Goal: Task Accomplishment & Management: Use online tool/utility

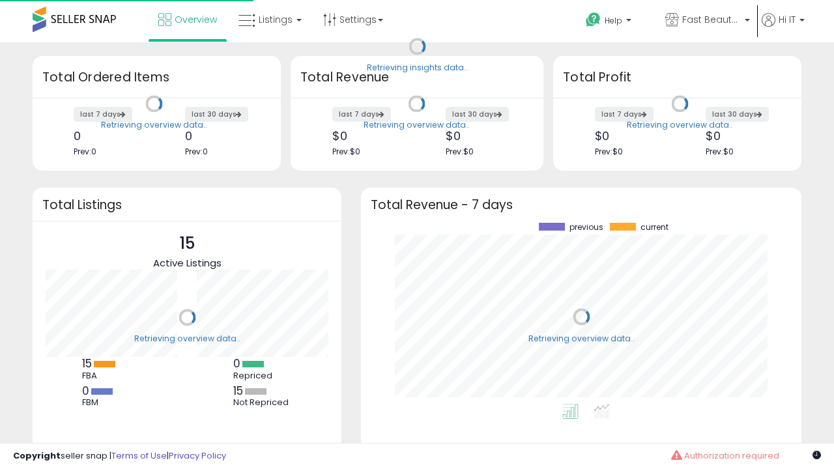
scroll to position [181, 415]
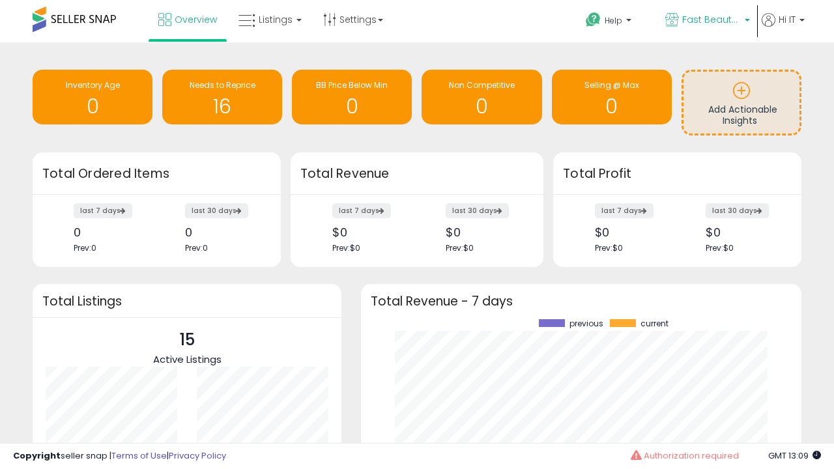
click at [707, 21] on span "Fast Beauty ([GEOGRAPHIC_DATA])" at bounding box center [712, 19] width 59 height 13
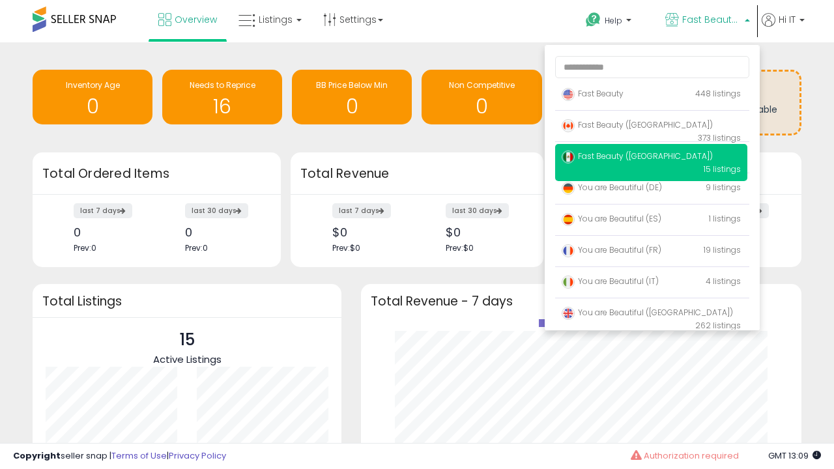
click at [651, 284] on span "You are Beautiful (IT)" at bounding box center [610, 281] width 97 height 11
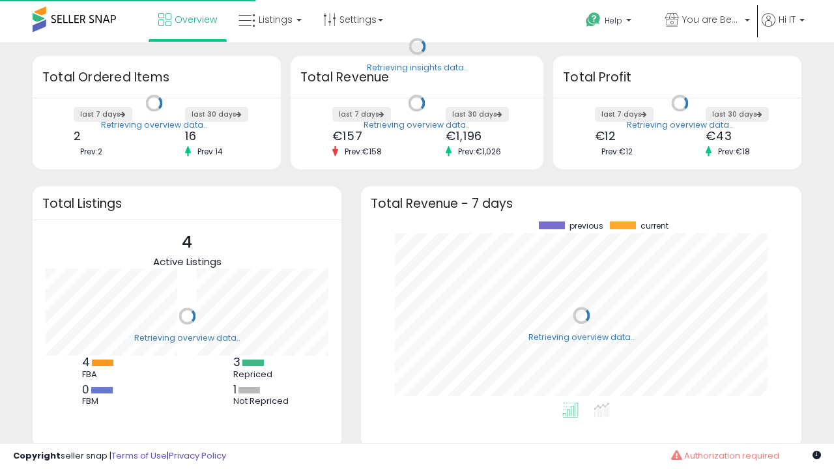
scroll to position [181, 415]
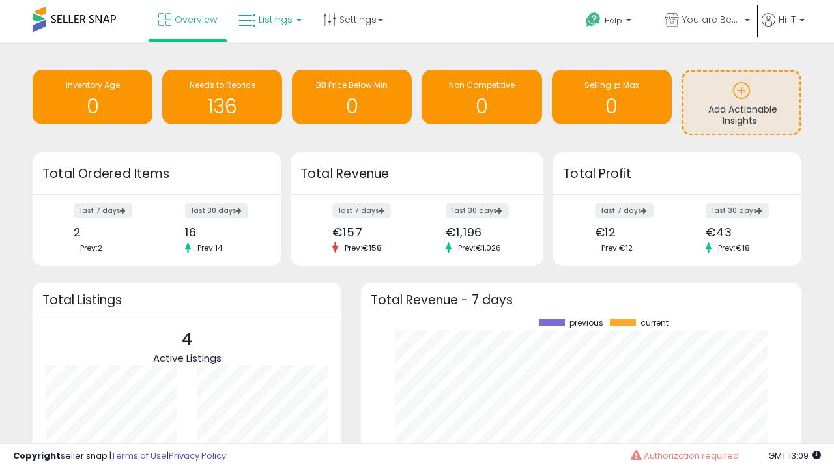
click at [269, 20] on span "Listings" at bounding box center [276, 19] width 34 height 13
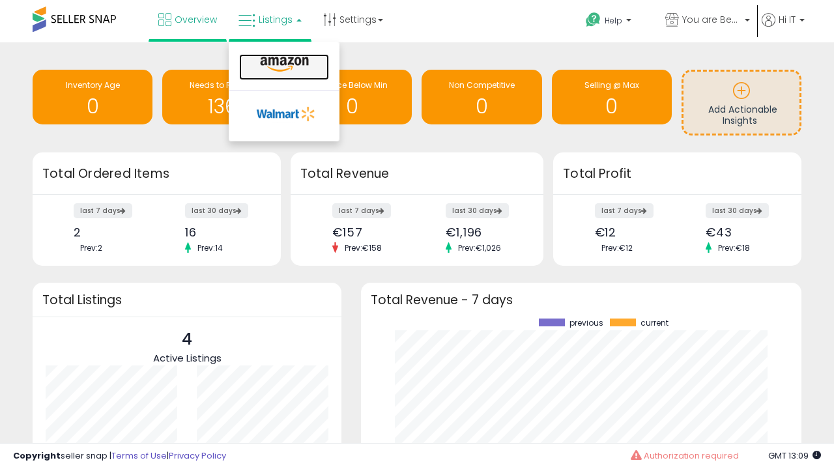
click at [283, 65] on icon at bounding box center [284, 64] width 57 height 17
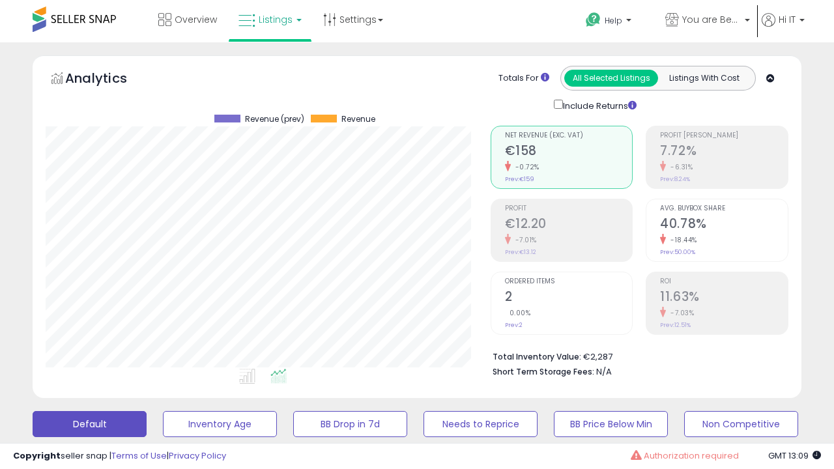
scroll to position [267, 445]
click at [163, 411] on button "All_Inventory" at bounding box center [220, 424] width 114 height 26
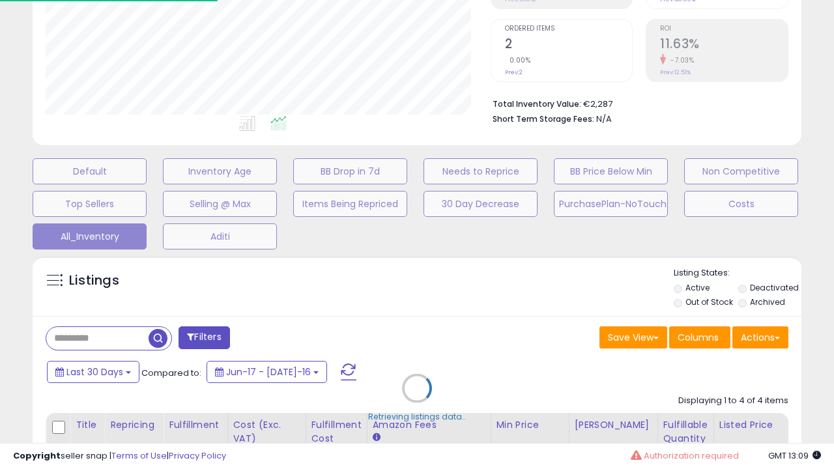
scroll to position [362, 0]
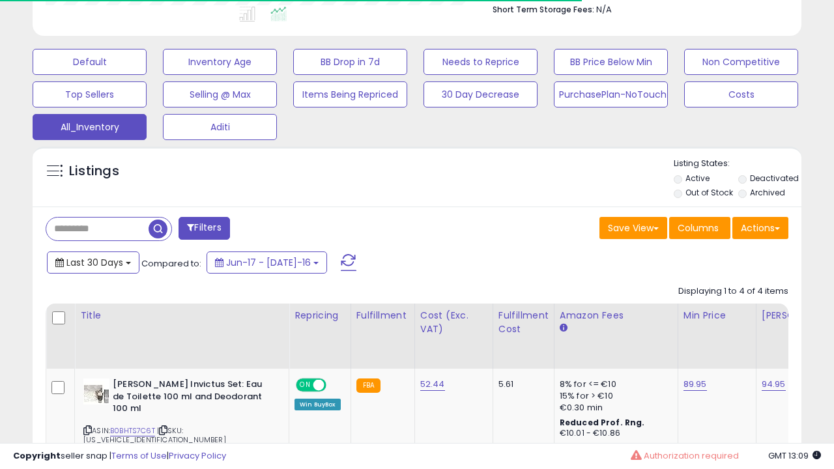
click at [83, 256] on span "Last 30 Days" at bounding box center [94, 262] width 57 height 13
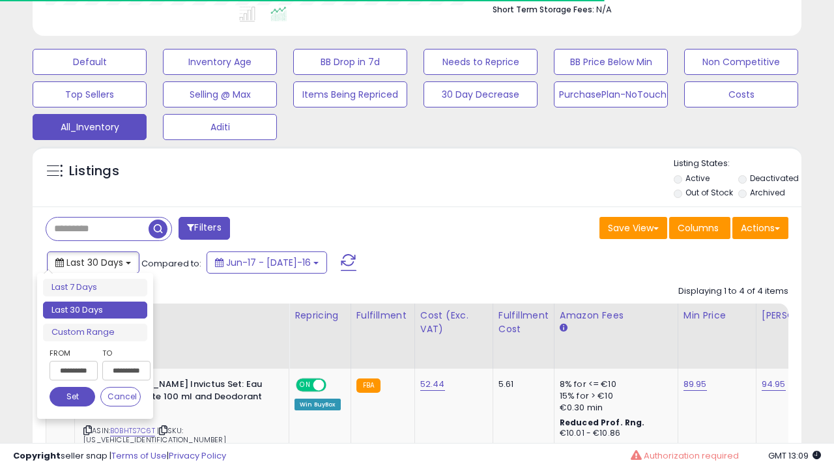
scroll to position [613, 0]
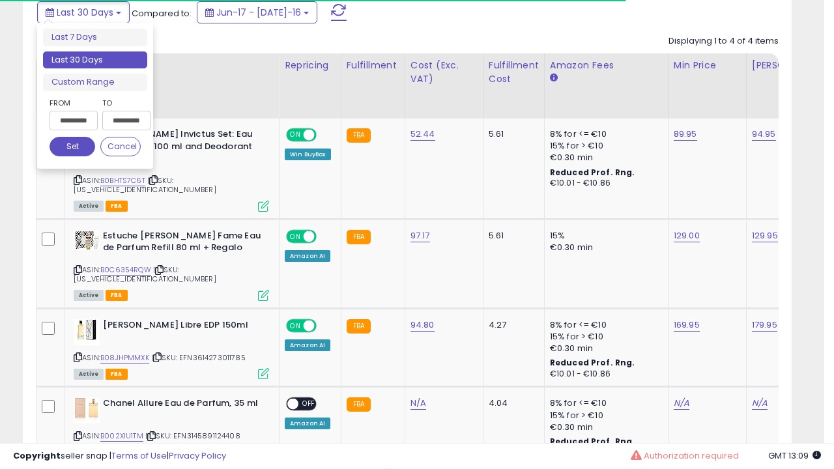
click at [95, 60] on li "Last 30 Days" at bounding box center [95, 61] width 104 height 18
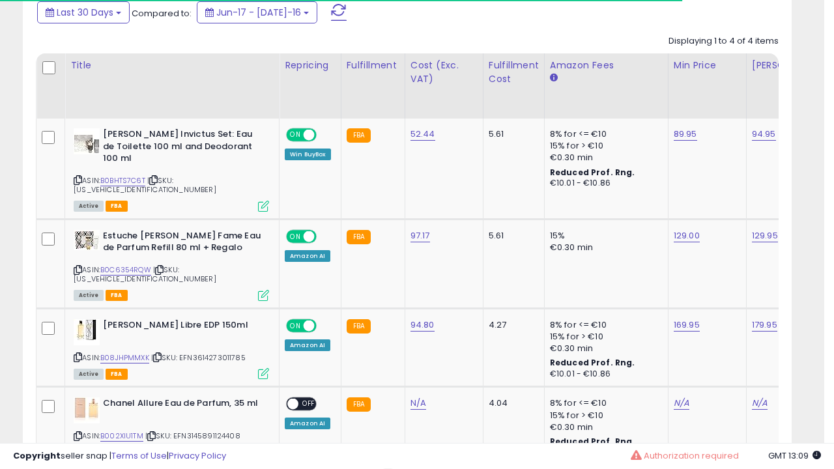
scroll to position [267, 445]
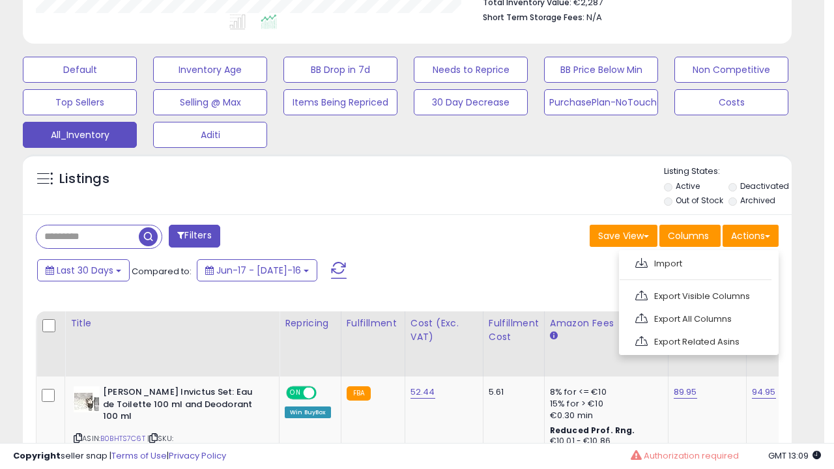
click at [698, 317] on link "Export All Columns" at bounding box center [698, 319] width 143 height 20
